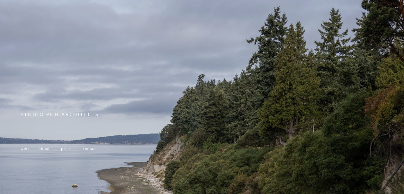
click at [26, 148] on span "work" at bounding box center [25, 148] width 9 height 5
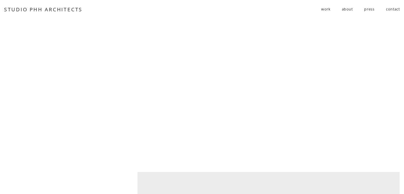
scroll to position [1354, 0]
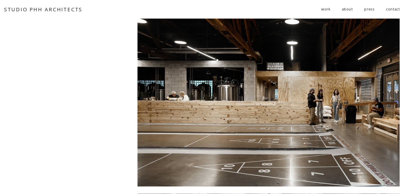
drag, startPoint x: 200, startPoint y: 67, endPoint x: 295, endPoint y: 1, distance: 115.0
drag, startPoint x: 314, startPoint y: 74, endPoint x: 286, endPoint y: 25, distance: 56.2
click at [298, 83] on div at bounding box center [268, 96] width 262 height 182
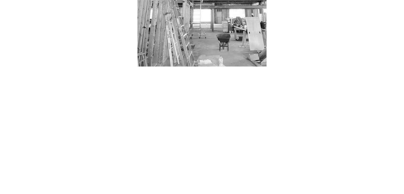
scroll to position [1840, 0]
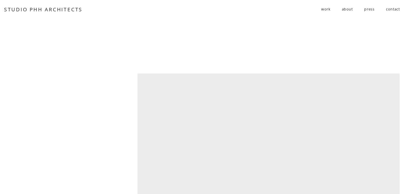
scroll to position [1013, 0]
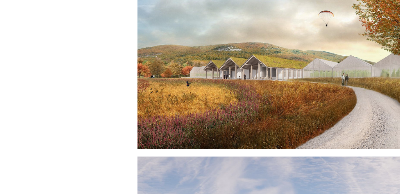
click at [298, 69] on div at bounding box center [268, 58] width 262 height 182
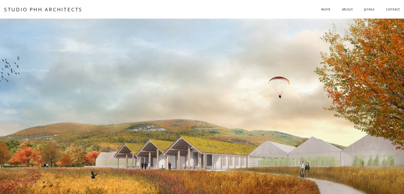
drag, startPoint x: 202, startPoint y: 101, endPoint x: 286, endPoint y: 10, distance: 123.6
drag, startPoint x: 275, startPoint y: 92, endPoint x: 341, endPoint y: 3, distance: 110.5
